Goal: Answer question/provide support: Share knowledge or assist other users

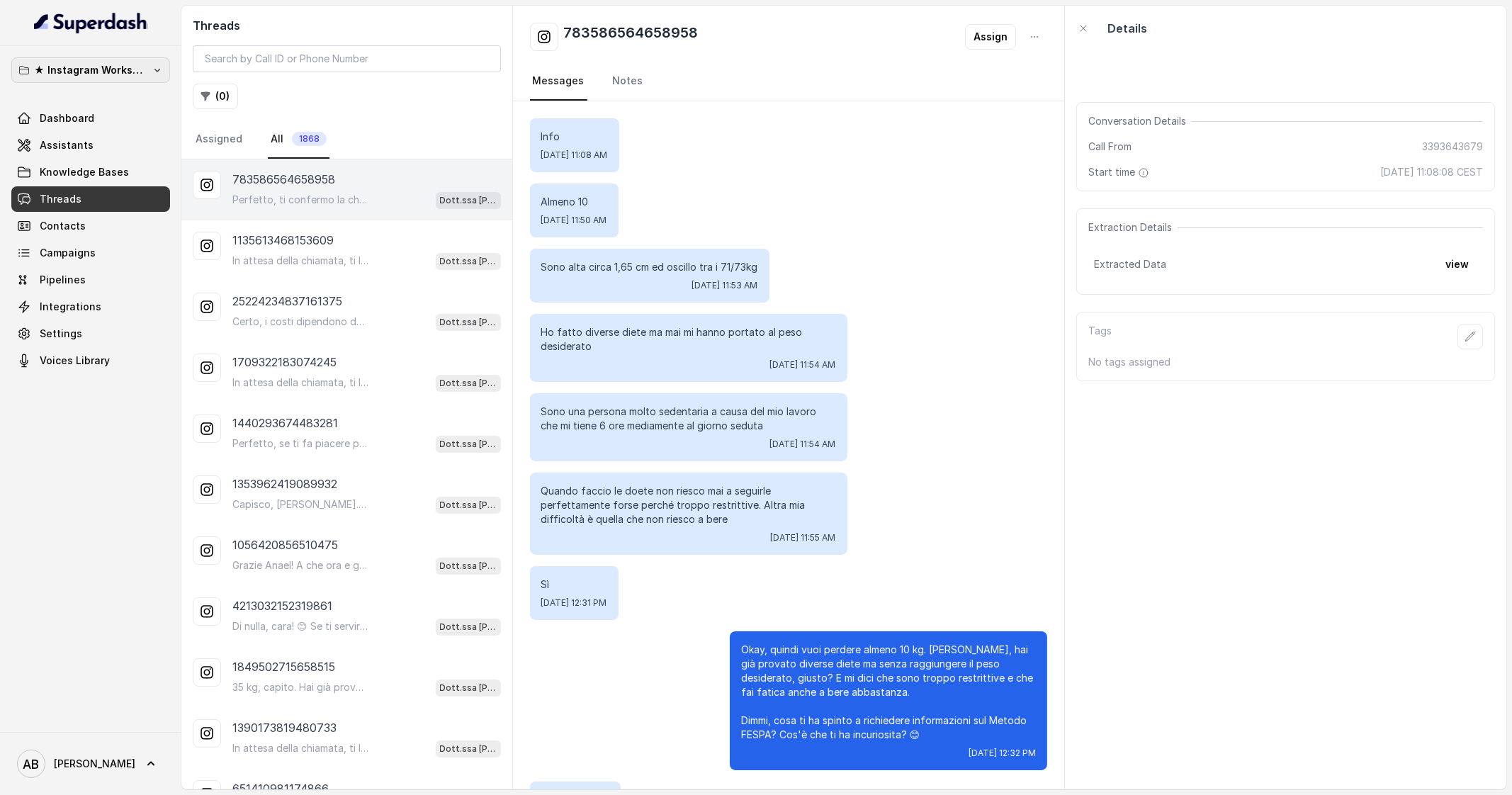
scroll to position [853, 0]
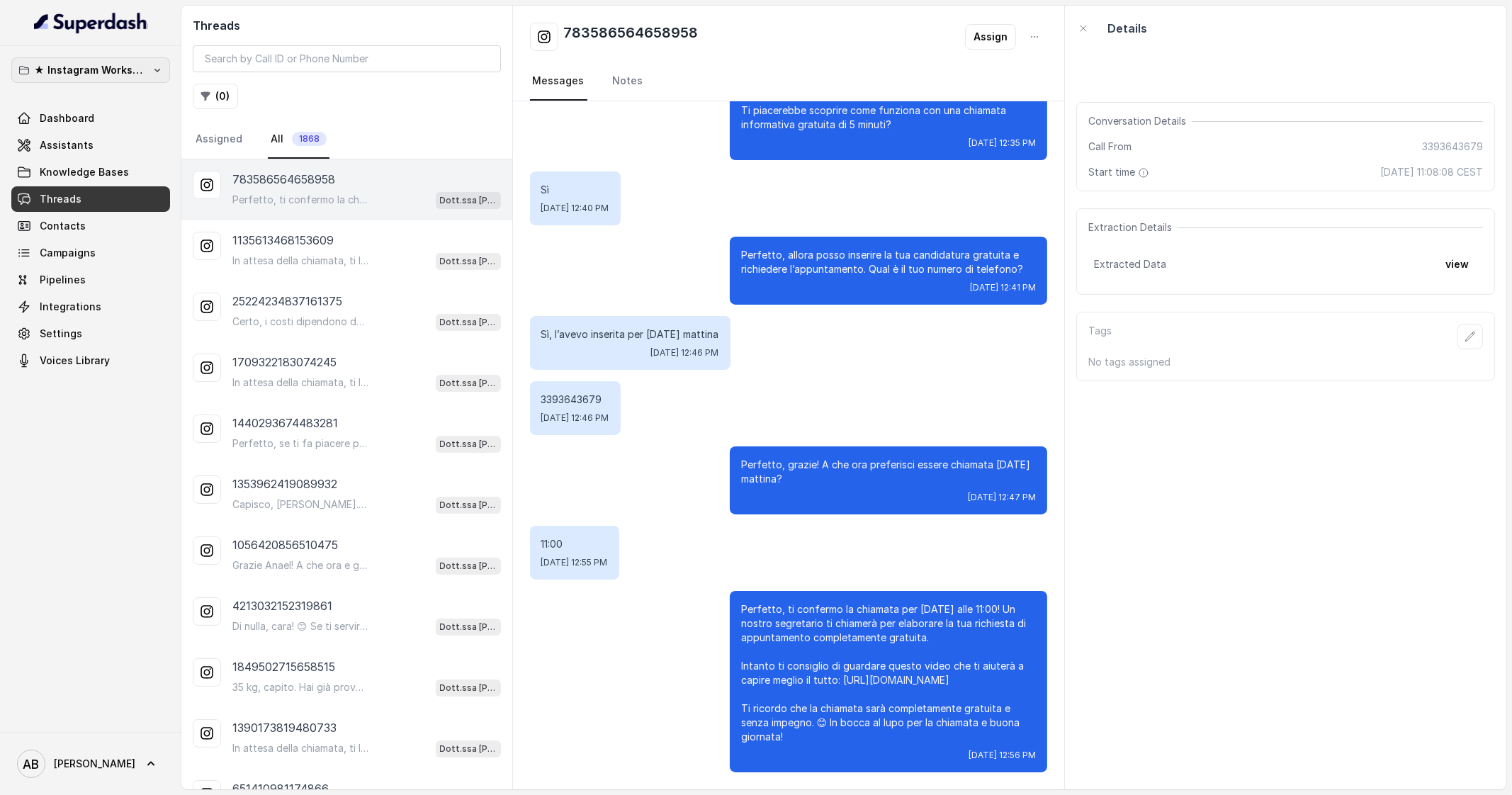
click at [133, 70] on p "★ Instagram Workspace" at bounding box center [90, 70] width 113 height 17
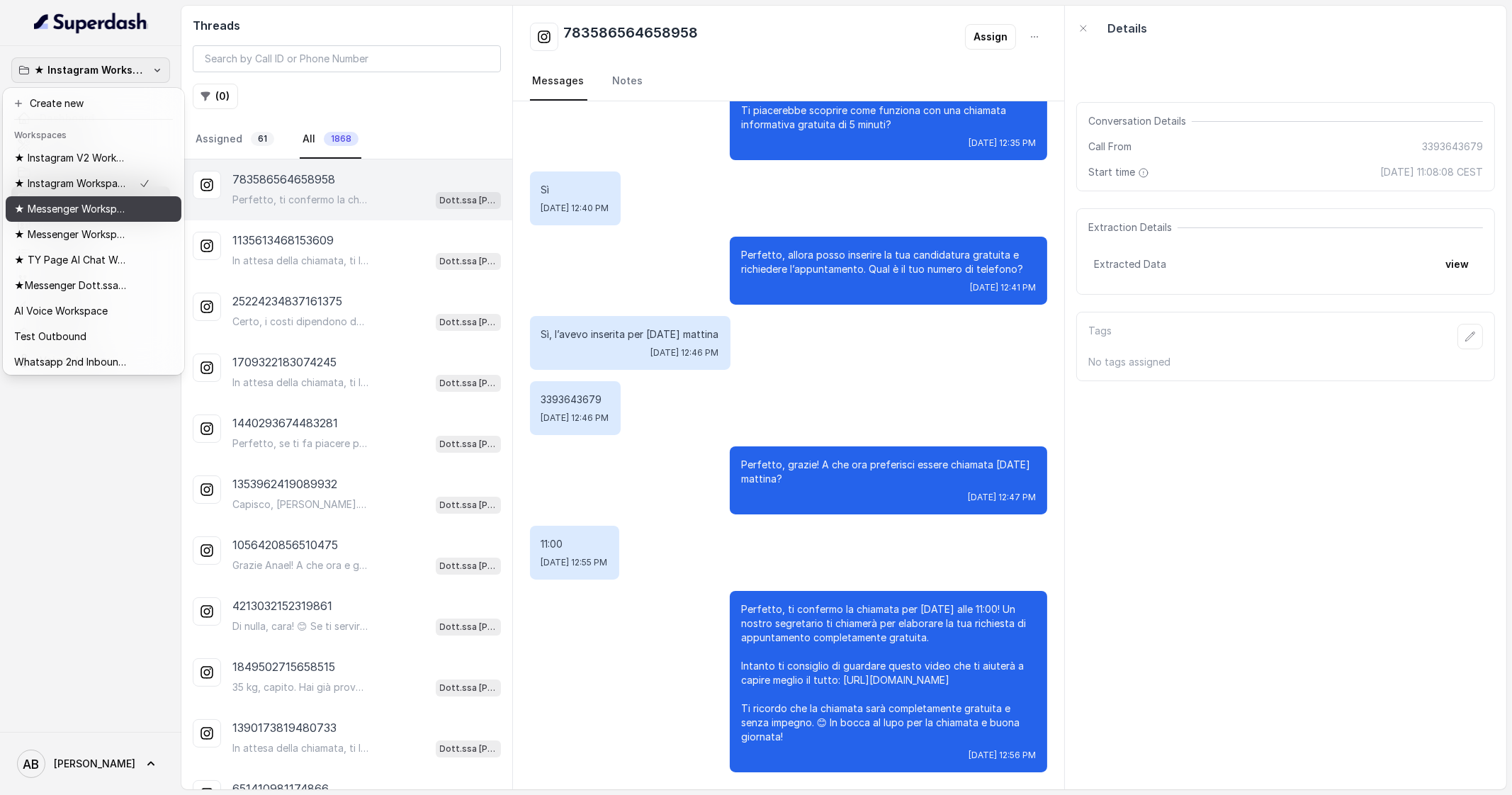
click at [101, 210] on p "★ Messenger Workspace" at bounding box center [70, 209] width 113 height 17
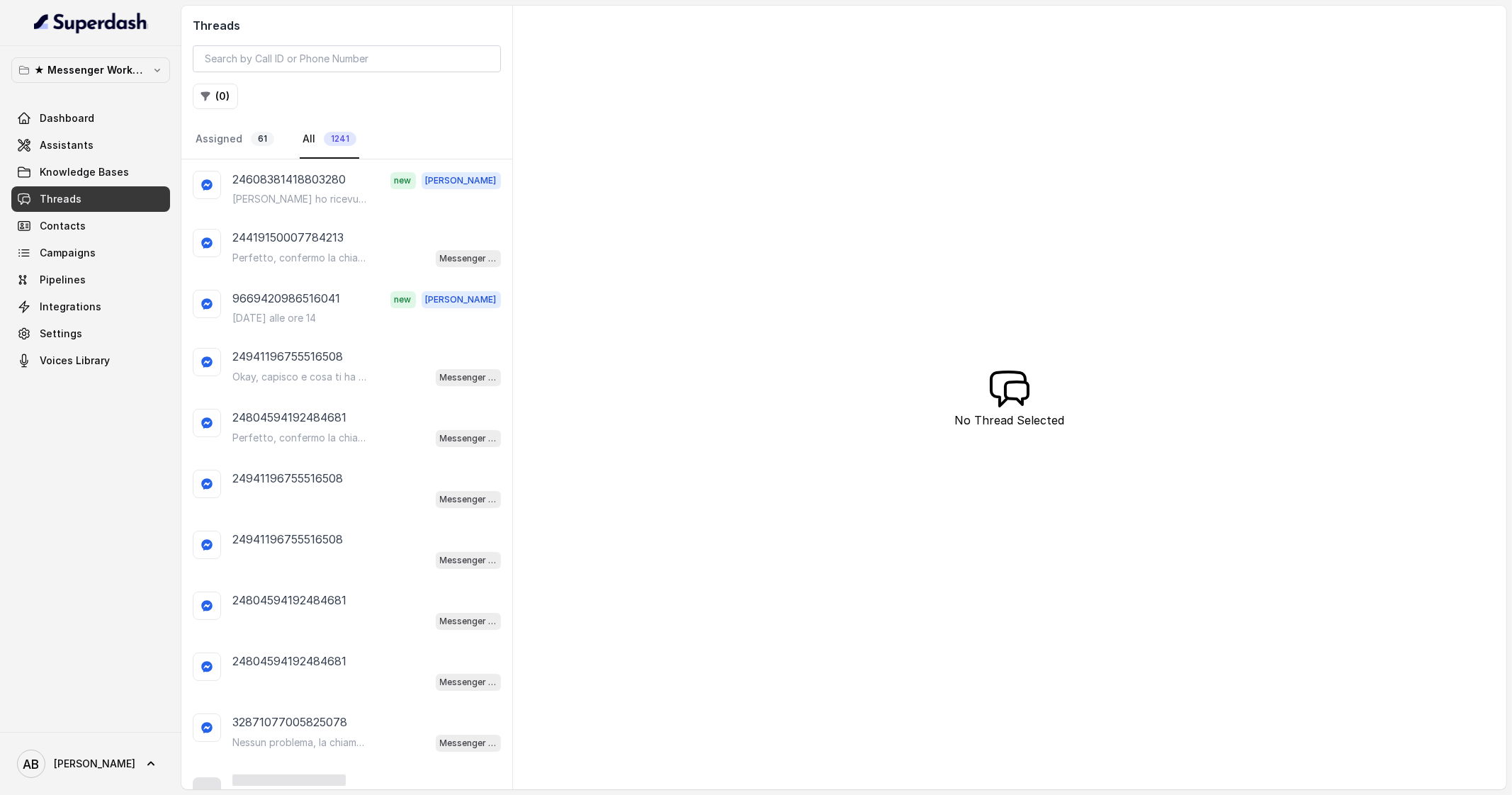
click at [107, 198] on link "Threads" at bounding box center [90, 199] width 159 height 26
click at [306, 193] on p "[PERSON_NAME] ho ricevuto un messaggio dove mi diceva che non poteva ed abbiamo…" at bounding box center [300, 199] width 136 height 14
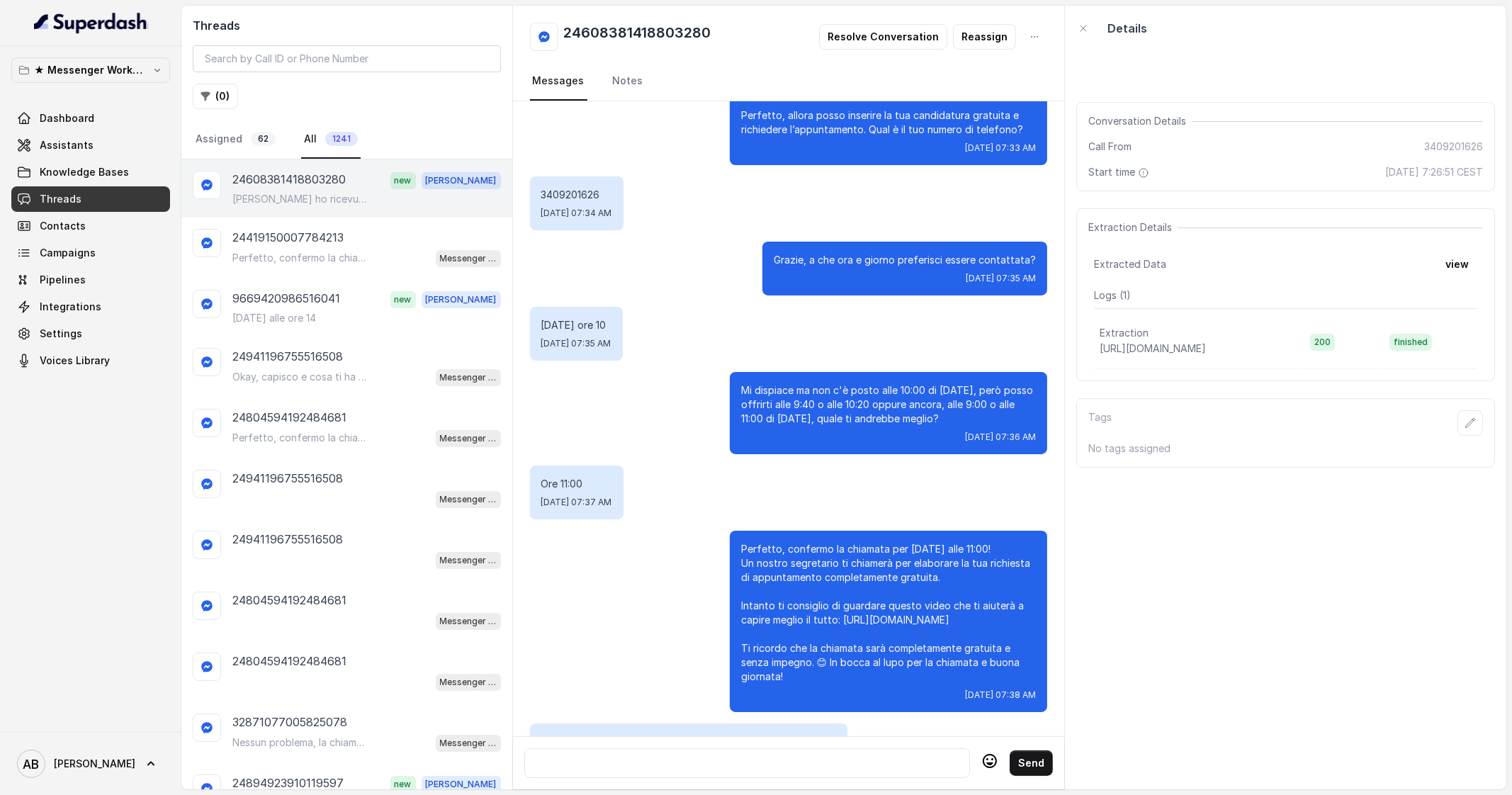
scroll to position [648, 0]
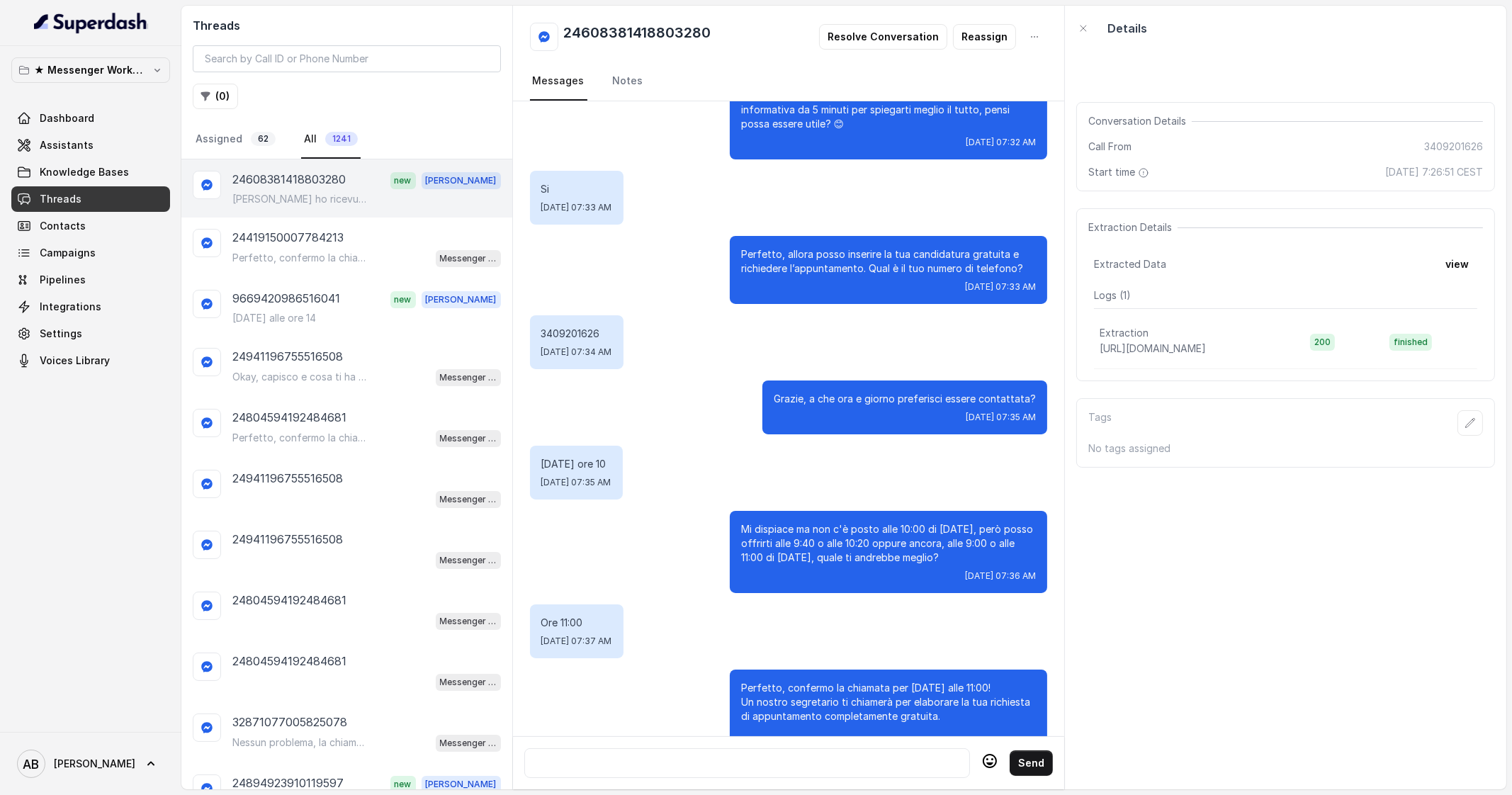
click at [573, 336] on p "3409201626" at bounding box center [577, 334] width 71 height 14
copy p "3409201626"
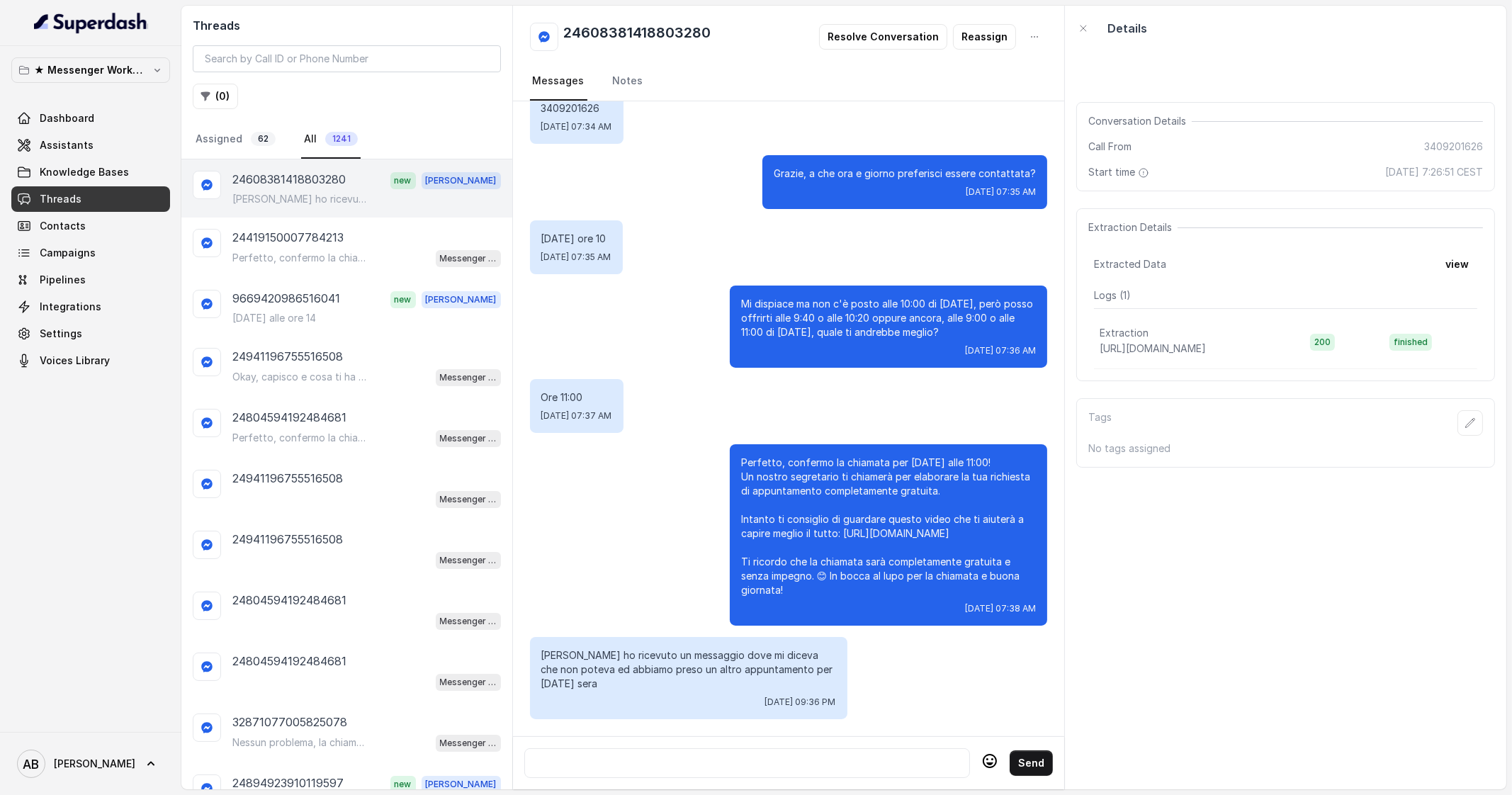
click at [910, 663] on div "[PERSON_NAME] ho ricevuto un messaggio dove mi diceva che non poteva ed abbiamo…" at bounding box center [788, 678] width 517 height 82
